Goal: Task Accomplishment & Management: Complete application form

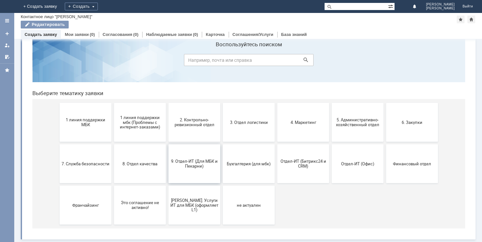
scroll to position [21, 0]
click at [353, 166] on span "Отдел-ИТ (Офис)" at bounding box center [358, 163] width 48 height 5
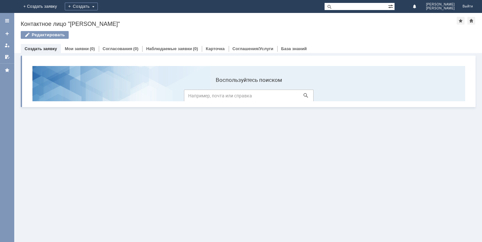
scroll to position [0, 0]
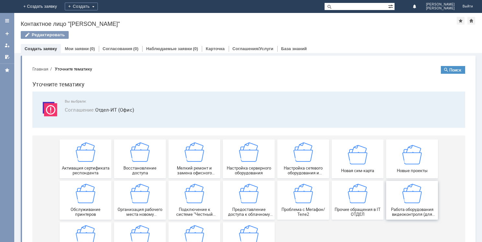
click at [400, 213] on span "Работа оборудования видеоконтроля (для отдела качества)" at bounding box center [412, 212] width 48 height 10
click at [349, 196] on img at bounding box center [357, 193] width 19 height 19
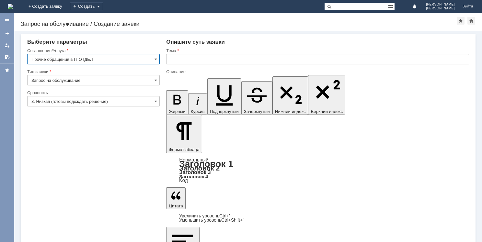
click at [86, 102] on input "3. Низкая (готовы подождать решение)" at bounding box center [93, 101] width 132 height 10
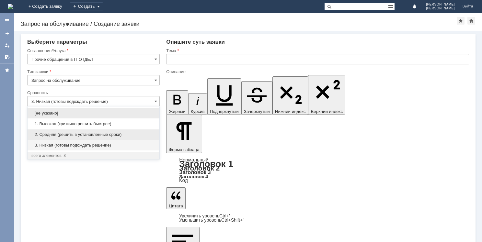
click at [84, 132] on div "2. Средняя (решить в установленные сроки)" at bounding box center [94, 135] width 132 height 10
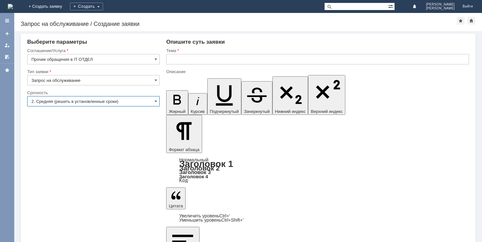
type input "2. Средняя (решить в установленные сроки)"
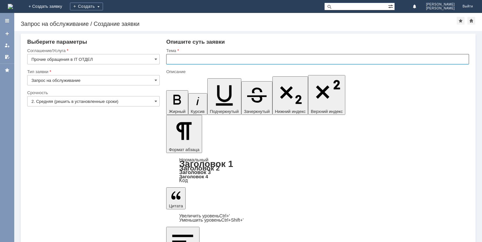
click at [197, 61] on input "text" at bounding box center [317, 59] width 303 height 10
type input "Н"
type input "Не могу зайти в видеонаблюдение"
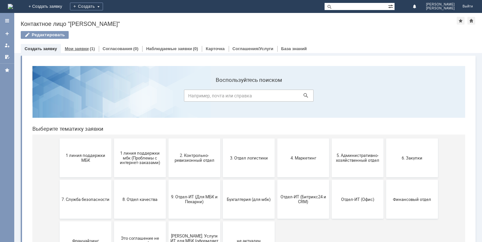
click at [79, 49] on link "Мои заявки" at bounding box center [77, 48] width 24 height 5
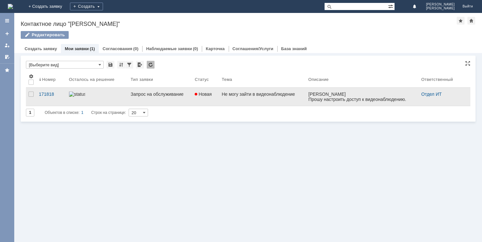
click at [141, 97] on link "Запрос на обслуживание" at bounding box center [160, 97] width 64 height 18
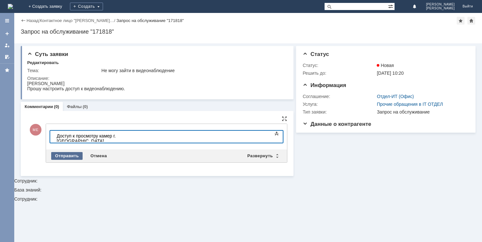
click at [73, 156] on div "Отправить" at bounding box center [66, 156] width 31 height 8
